Goal: Task Accomplishment & Management: Use online tool/utility

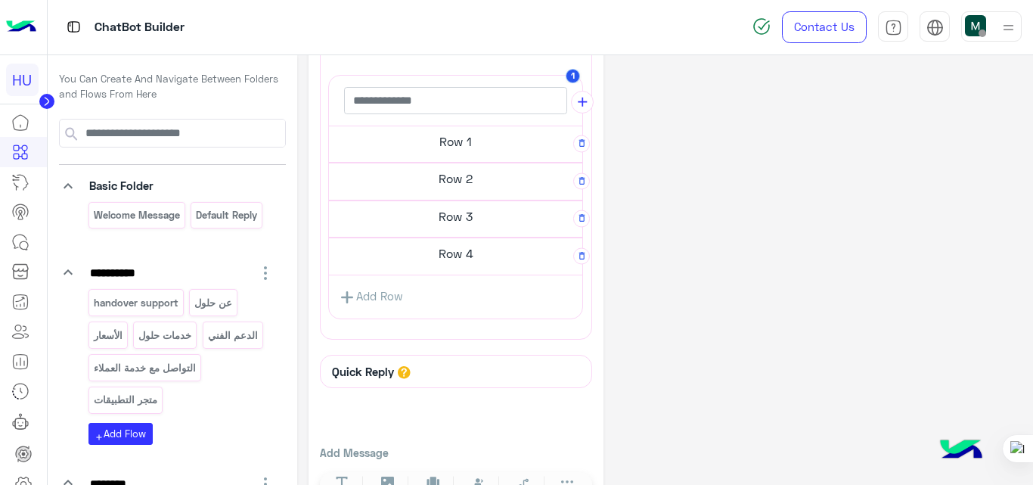
scroll to position [345, 0]
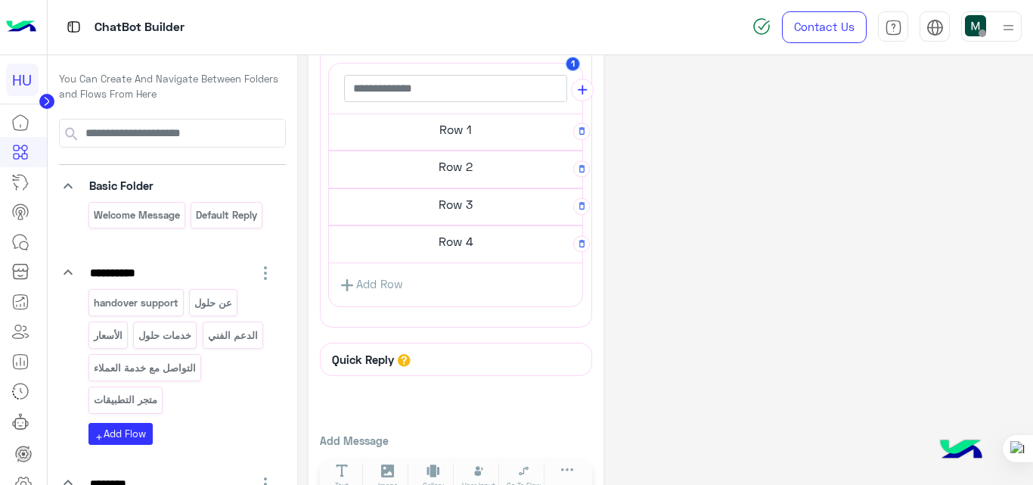
click at [448, 237] on h5 "Row 4" at bounding box center [455, 241] width 253 height 30
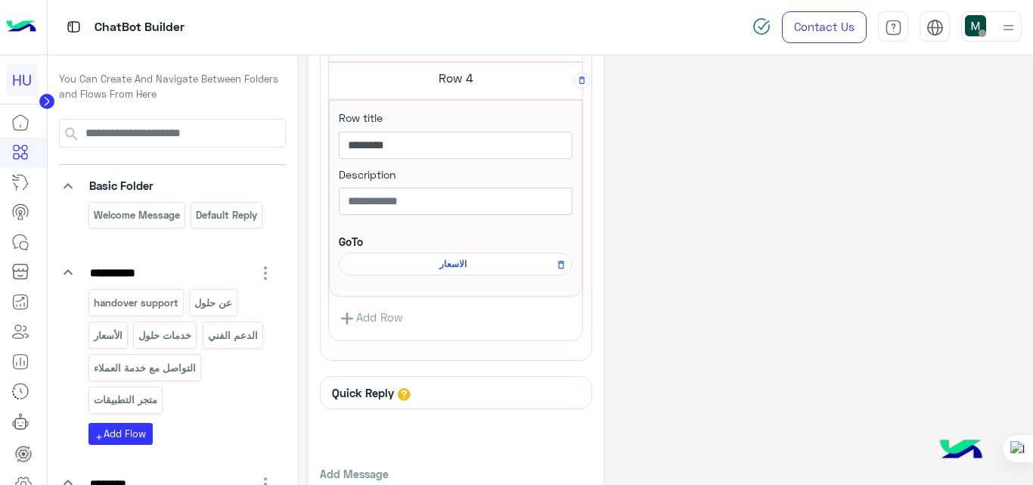
scroll to position [509, 0]
click at [446, 259] on span "الاسعار" at bounding box center [453, 263] width 212 height 14
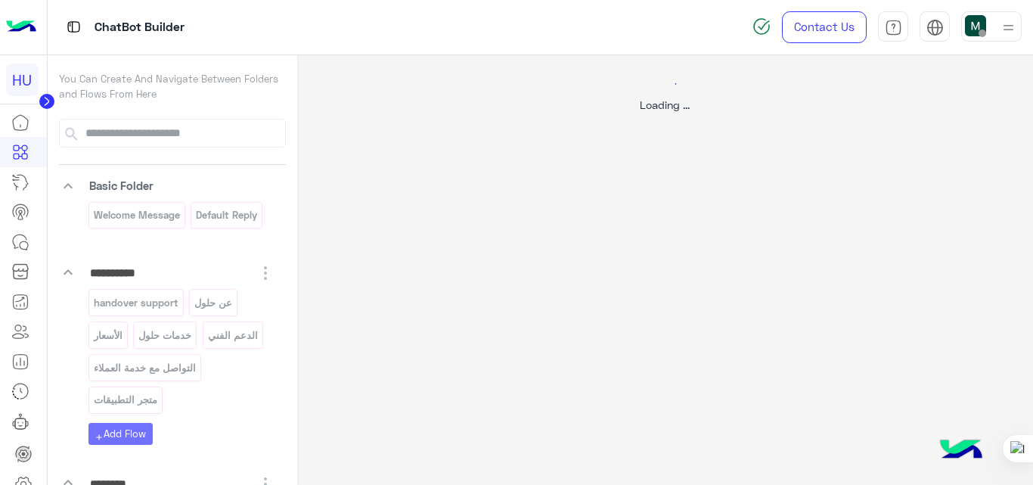
scroll to position [0, 0]
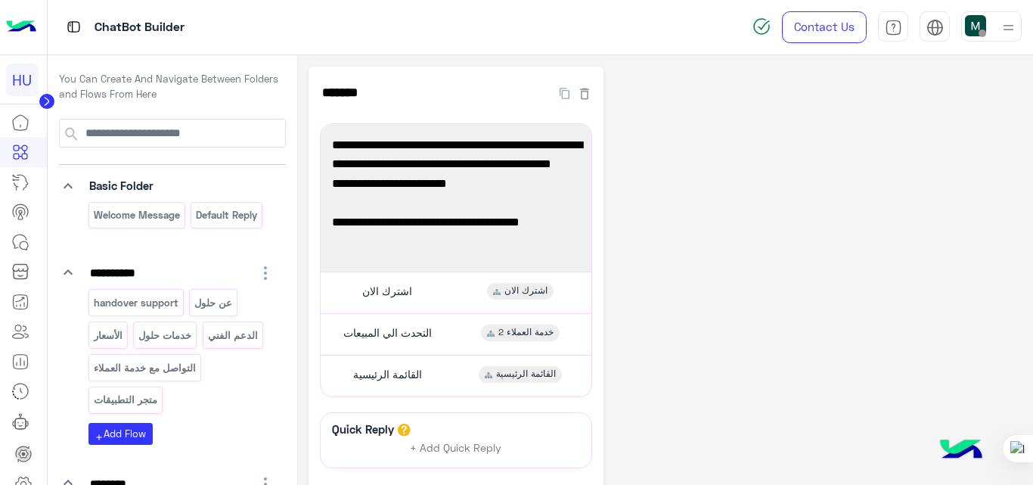
click at [841, 284] on div "**********" at bounding box center [666, 335] width 714 height 536
click at [20, 18] on img at bounding box center [21, 27] width 30 height 32
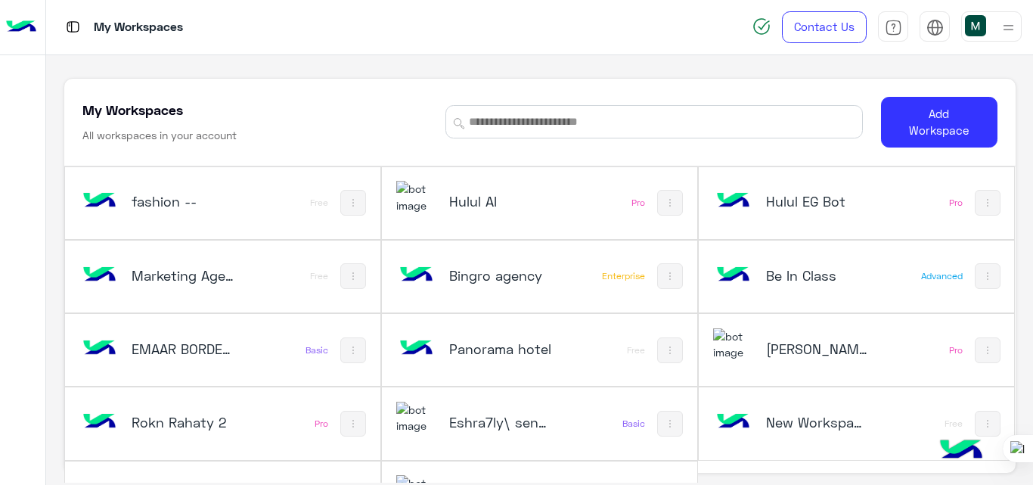
click at [213, 202] on h5 "fashion --" at bounding box center [184, 201] width 104 height 18
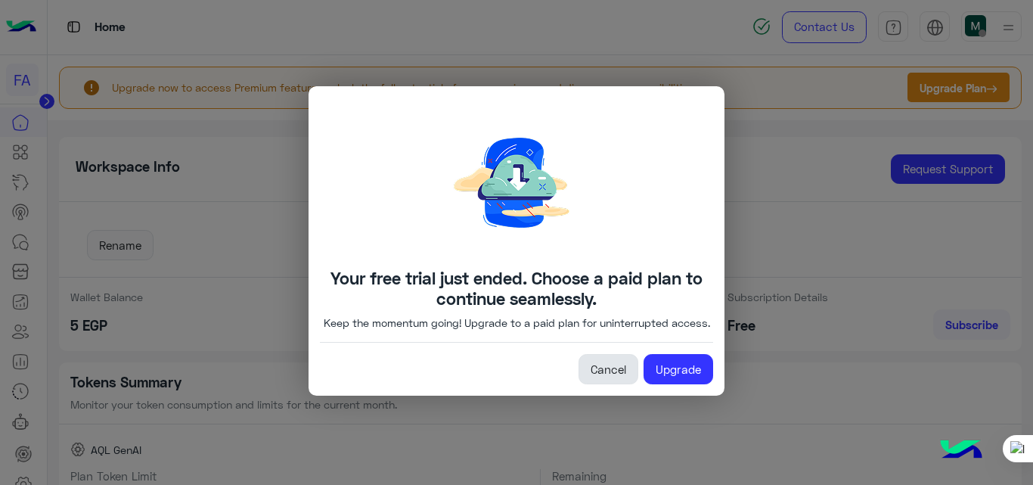
click at [607, 384] on link "Cancel" at bounding box center [609, 369] width 60 height 30
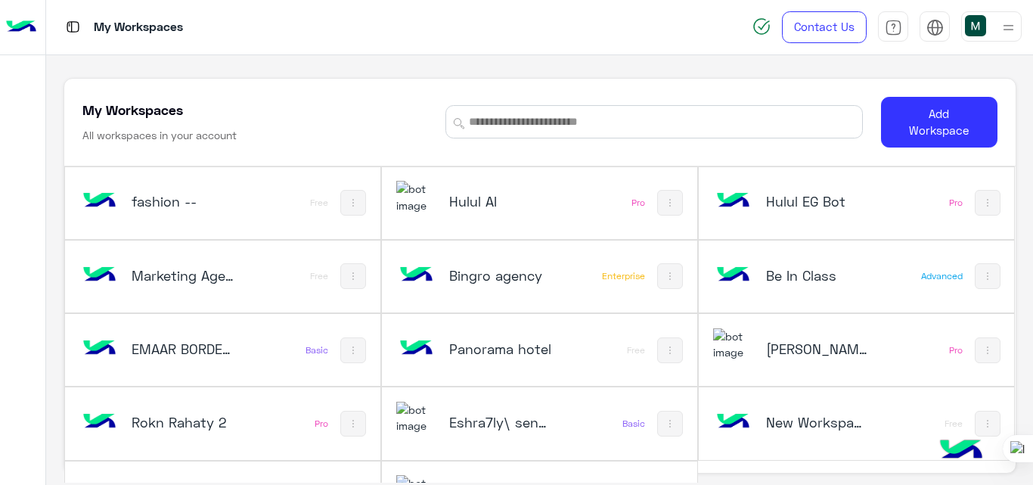
scroll to position [51, 0]
